Goal: Task Accomplishment & Management: Manage account settings

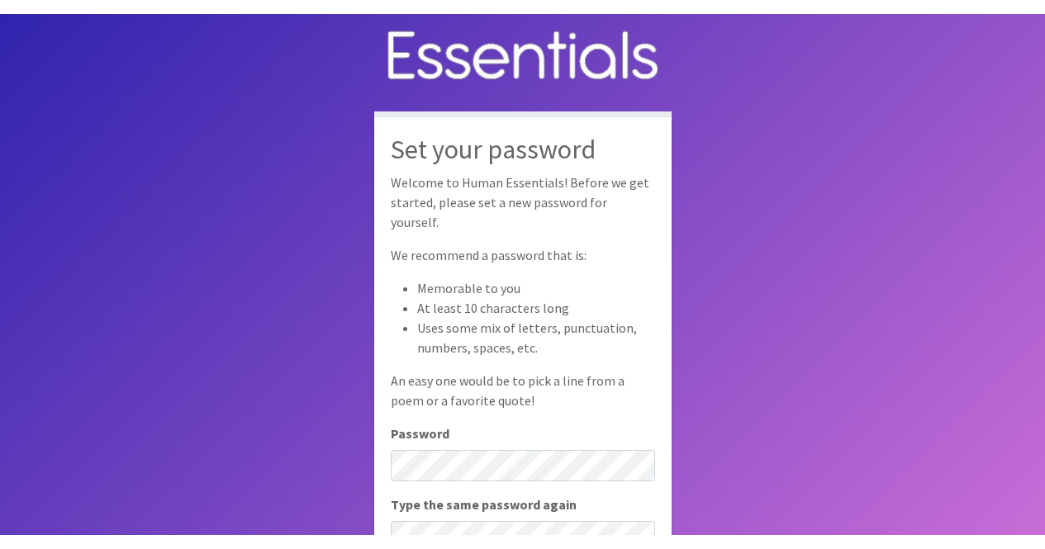
scroll to position [111, 0]
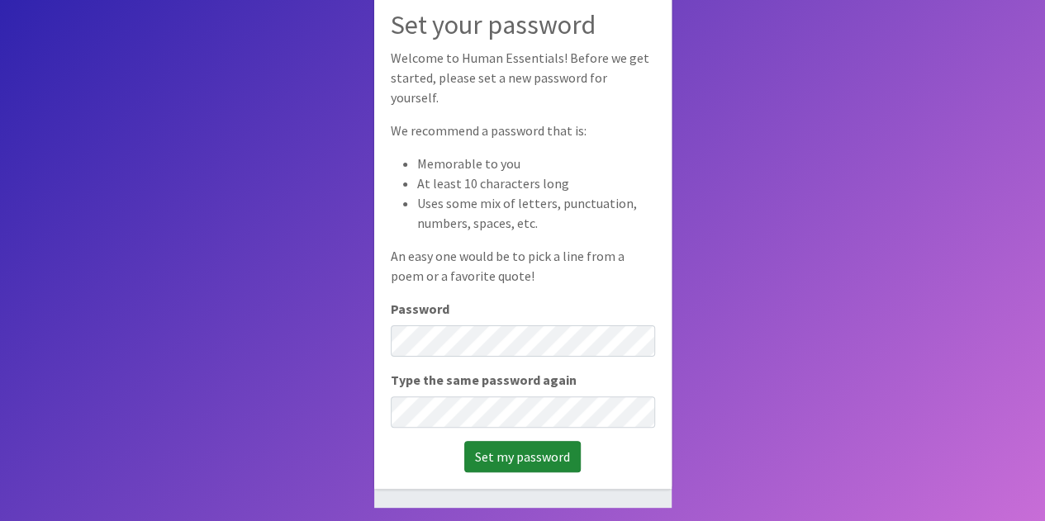
click at [555, 444] on input "Set my password" at bounding box center [522, 456] width 116 height 31
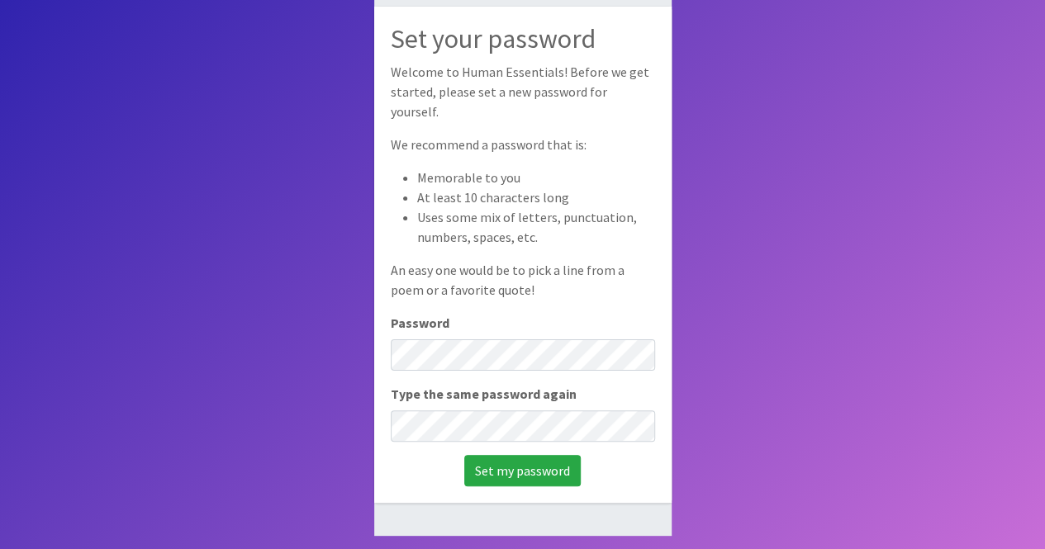
scroll to position [0, 0]
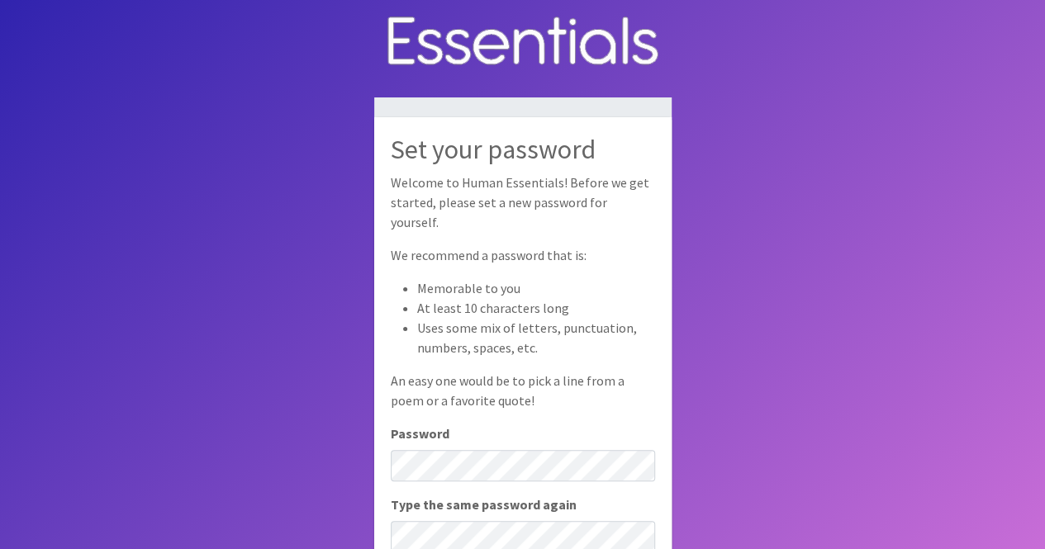
click at [790, 32] on body "Set your password Welcome to Human Essentials! Before we get started, please se…" at bounding box center [522, 316] width 1045 height 632
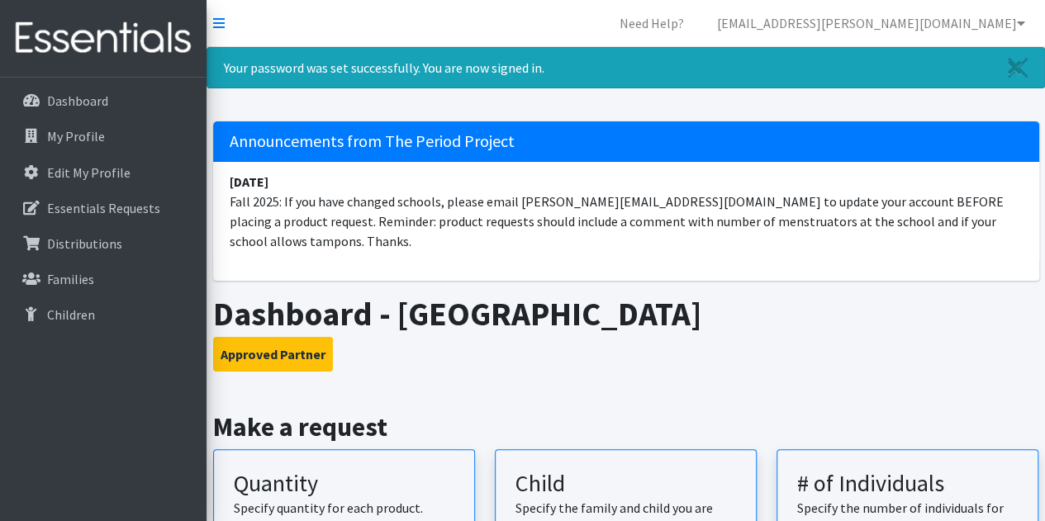
drag, startPoint x: 1056, startPoint y: 0, endPoint x: 633, endPoint y: 34, distance: 425.0
click at [633, 34] on nav "Need Help? lauren.norris@beaufort.k12.sc.us My Co-Workers My Profile Logout" at bounding box center [625, 23] width 838 height 47
